Goal: Transaction & Acquisition: Purchase product/service

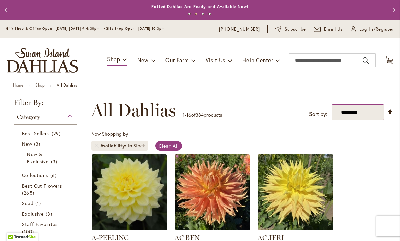
click at [355, 113] on select "**********" at bounding box center [357, 113] width 52 height 16
select select "*****"
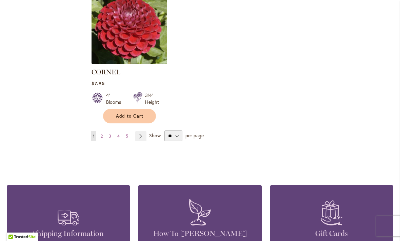
scroll to position [887, 0]
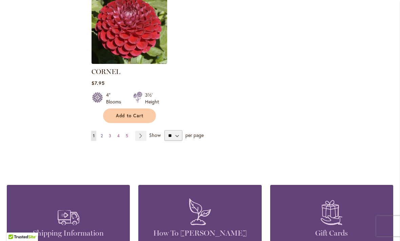
click at [103, 131] on link "Page 2" at bounding box center [101, 136] width 5 height 10
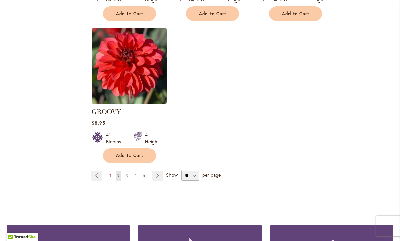
scroll to position [847, 0]
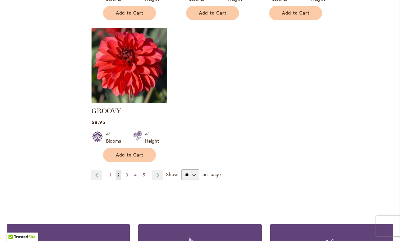
click at [127, 173] on span "3" at bounding box center [127, 175] width 2 height 5
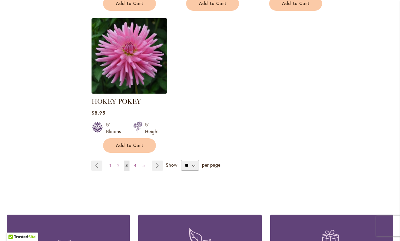
scroll to position [866, 0]
click at [136, 163] on span "4" at bounding box center [135, 165] width 2 height 5
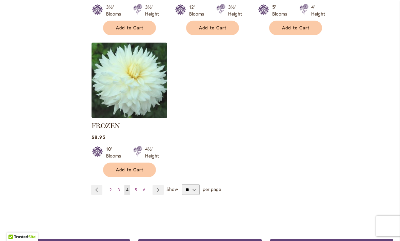
scroll to position [842, 0]
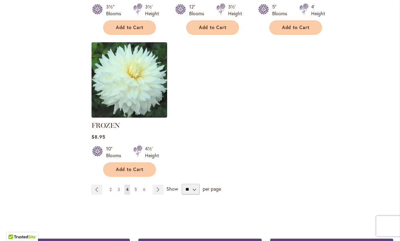
click at [136, 187] on span "5" at bounding box center [135, 189] width 2 height 5
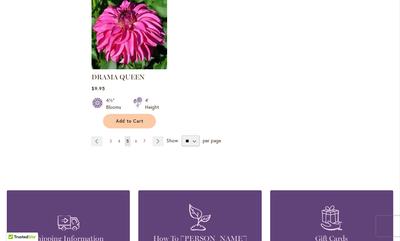
scroll to position [891, 0]
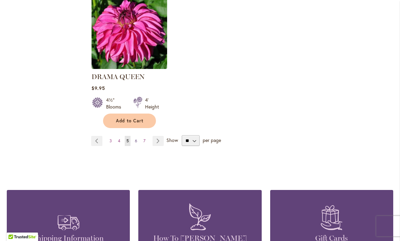
click at [137, 136] on link "Page 6" at bounding box center [136, 141] width 6 height 10
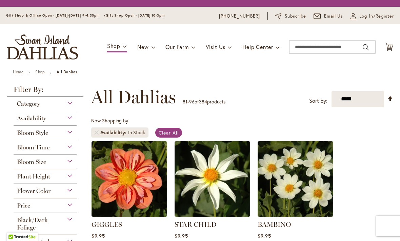
scroll to position [126, 0]
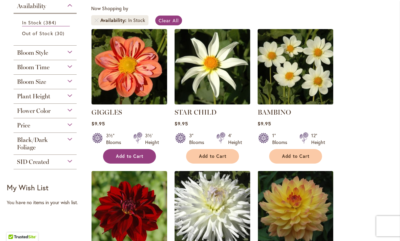
click at [131, 156] on span "Add to Cart" at bounding box center [130, 157] width 28 height 6
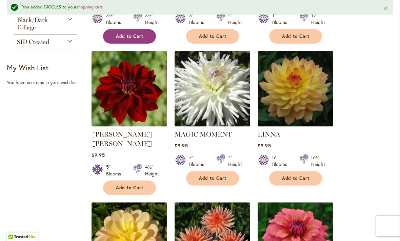
scroll to position [264, 0]
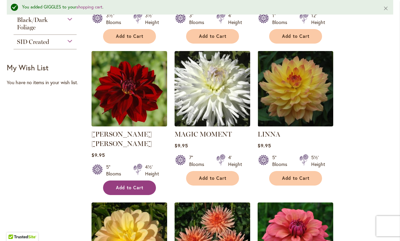
click at [132, 185] on span "Add to Cart" at bounding box center [130, 188] width 28 height 6
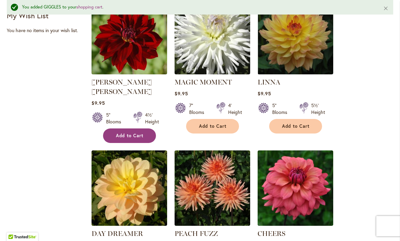
scroll to position [320, 0]
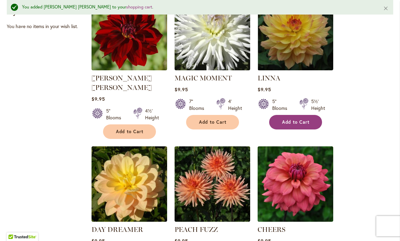
click at [305, 123] on span "Add to Cart" at bounding box center [296, 123] width 28 height 6
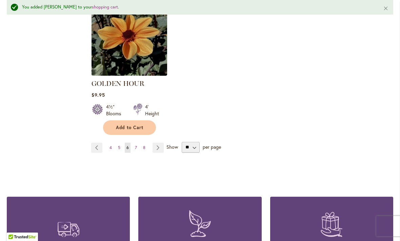
scroll to position [904, 0]
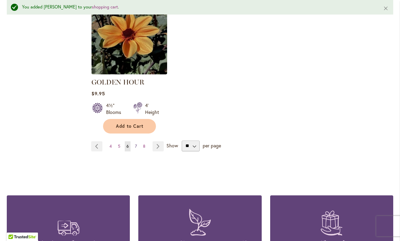
click at [134, 142] on link "Page 7" at bounding box center [135, 147] width 5 height 10
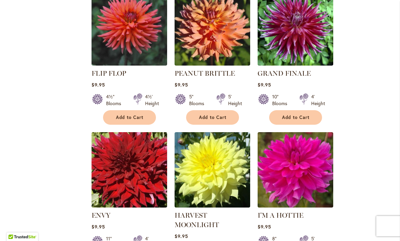
scroll to position [597, 0]
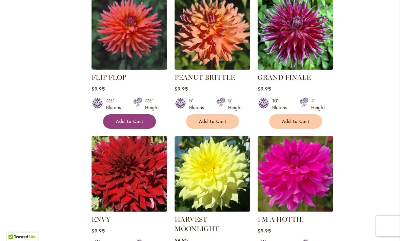
click at [133, 114] on button "Add to Cart" at bounding box center [129, 121] width 53 height 15
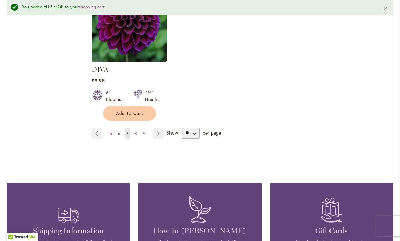
scroll to position [917, 0]
click at [134, 131] on span "8" at bounding box center [135, 133] width 2 height 5
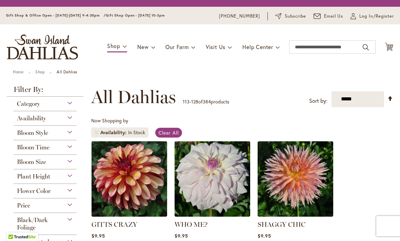
scroll to position [126, 0]
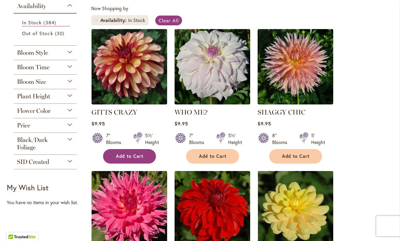
click at [135, 154] on span "Add to Cart" at bounding box center [130, 157] width 28 height 6
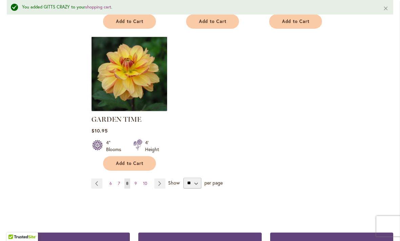
scroll to position [867, 0]
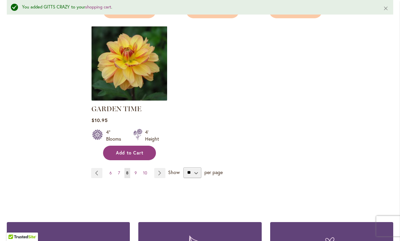
click at [136, 152] on span "Add to Cart" at bounding box center [130, 153] width 28 height 6
click at [138, 172] on link "Page 9" at bounding box center [136, 173] width 6 height 10
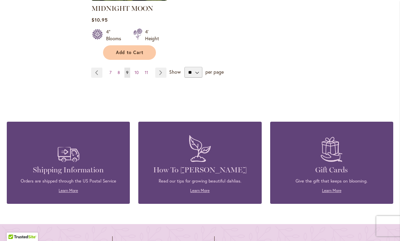
scroll to position [971, 0]
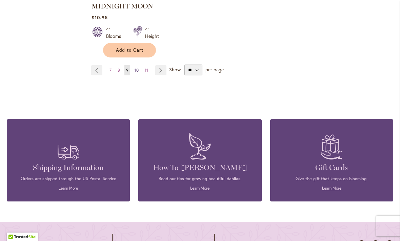
click at [139, 65] on link "Page 10" at bounding box center [136, 70] width 7 height 10
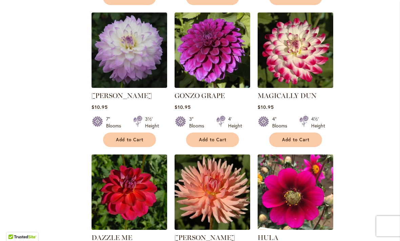
scroll to position [582, 0]
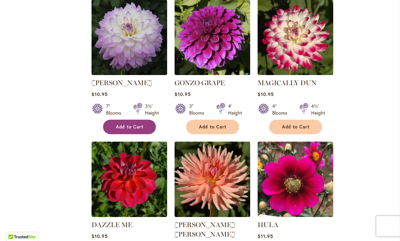
click at [134, 123] on button "Add to Cart" at bounding box center [129, 127] width 53 height 15
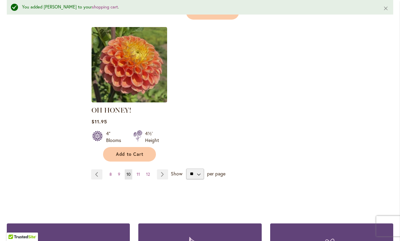
scroll to position [876, 0]
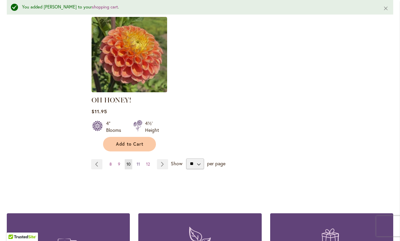
click at [138, 159] on link "Page 11" at bounding box center [138, 164] width 7 height 10
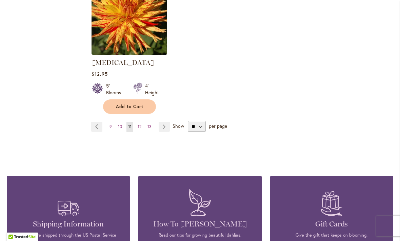
scroll to position [907, 0]
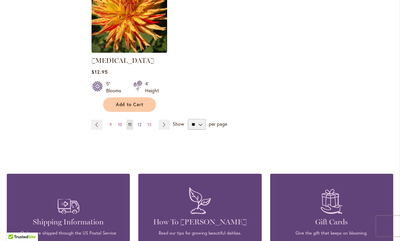
click at [141, 120] on link "Page 12" at bounding box center [139, 125] width 7 height 10
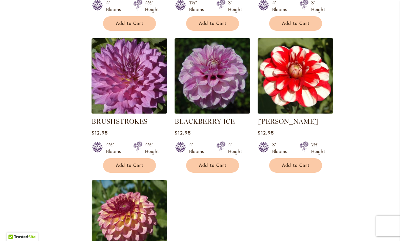
scroll to position [710, 0]
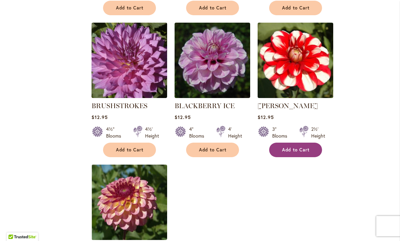
click at [305, 147] on span "Add to Cart" at bounding box center [296, 150] width 28 height 6
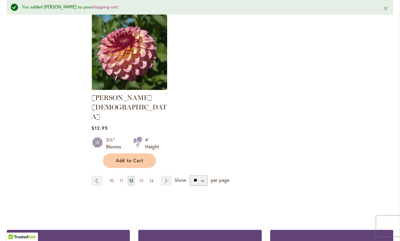
scroll to position [879, 0]
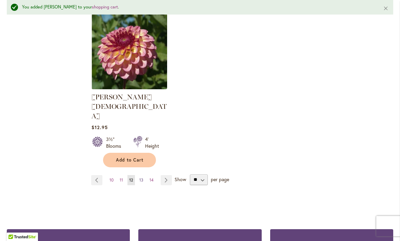
click at [144, 175] on link "Page 13" at bounding box center [140, 180] width 7 height 10
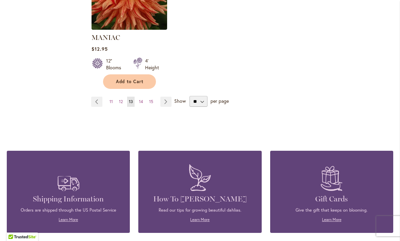
scroll to position [940, 0]
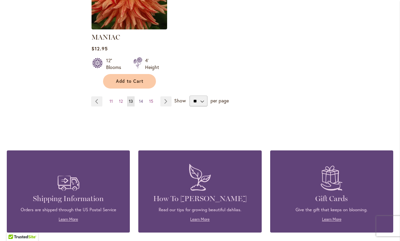
click at [141, 99] on span "14" at bounding box center [141, 101] width 4 height 5
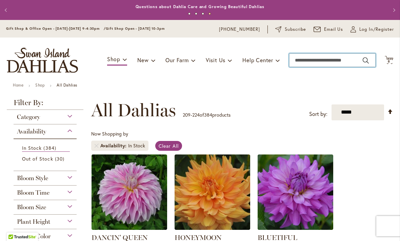
click at [339, 61] on input "Search" at bounding box center [332, 60] width 86 height 14
type input "****"
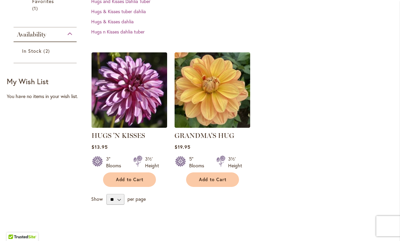
scroll to position [193, 0]
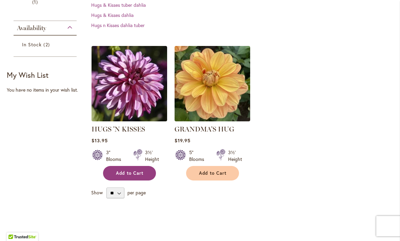
click at [130, 173] on span "Add to Cart" at bounding box center [130, 174] width 28 height 6
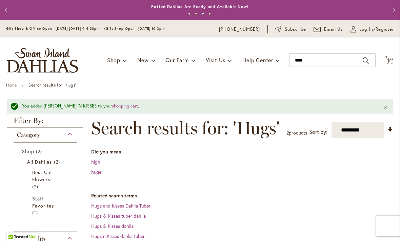
scroll to position [0, 0]
click at [389, 59] on span "9" at bounding box center [388, 61] width 2 height 4
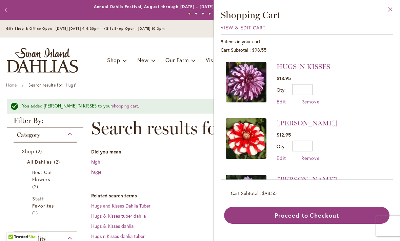
click at [389, 7] on button "Close" at bounding box center [390, 10] width 19 height 21
